Goal: Task Accomplishment & Management: Use online tool/utility

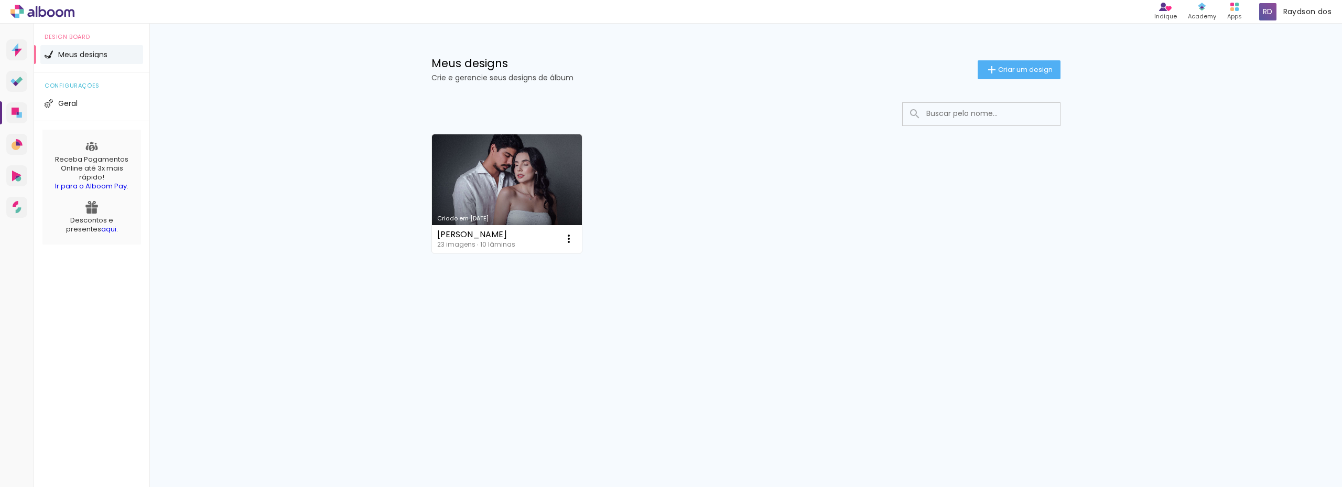
click at [491, 188] on link "Criado em [DATE]" at bounding box center [507, 193] width 150 height 118
